Goal: Find specific page/section: Find specific page/section

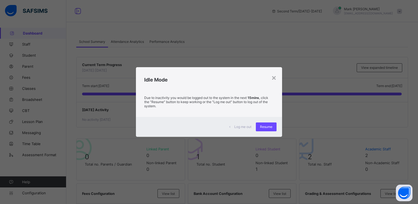
scroll to position [494, 0]
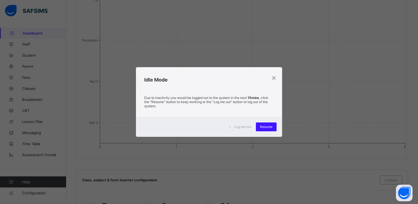
click at [268, 129] on div "Resume" at bounding box center [266, 126] width 21 height 9
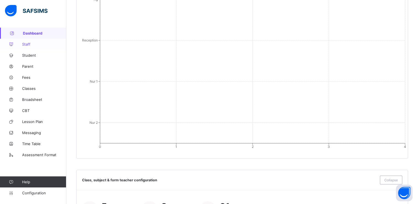
click at [38, 47] on link "Staff" at bounding box center [33, 44] width 66 height 11
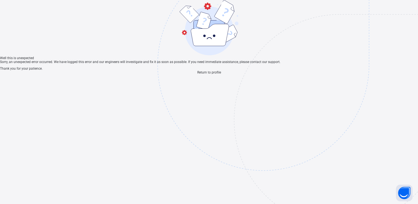
click at [212, 74] on span "Return to profile" at bounding box center [209, 72] width 24 height 4
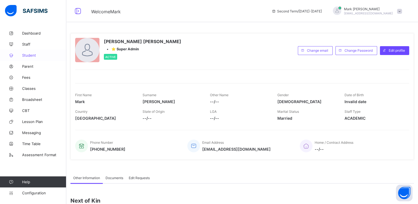
click at [29, 54] on span "Student" at bounding box center [44, 55] width 44 height 4
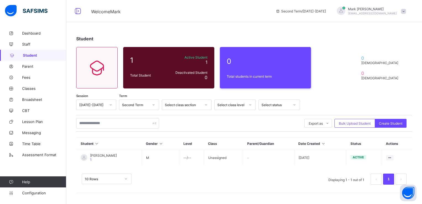
click at [97, 145] on icon at bounding box center [96, 143] width 5 height 4
click at [325, 151] on li "Excel Report (LMS)" at bounding box center [324, 152] width 38 height 9
